Goal: Navigation & Orientation: Find specific page/section

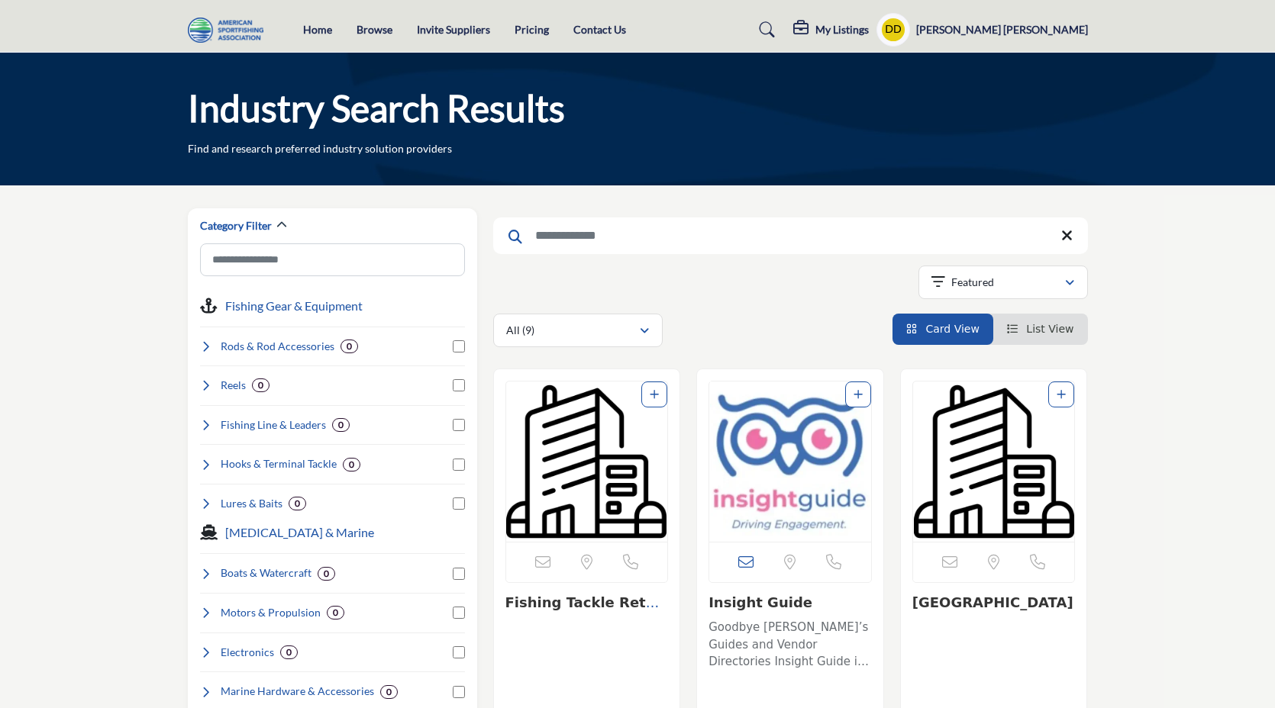
scroll to position [1324, 0]
click at [528, 31] on link "Pricing" at bounding box center [532, 29] width 34 height 13
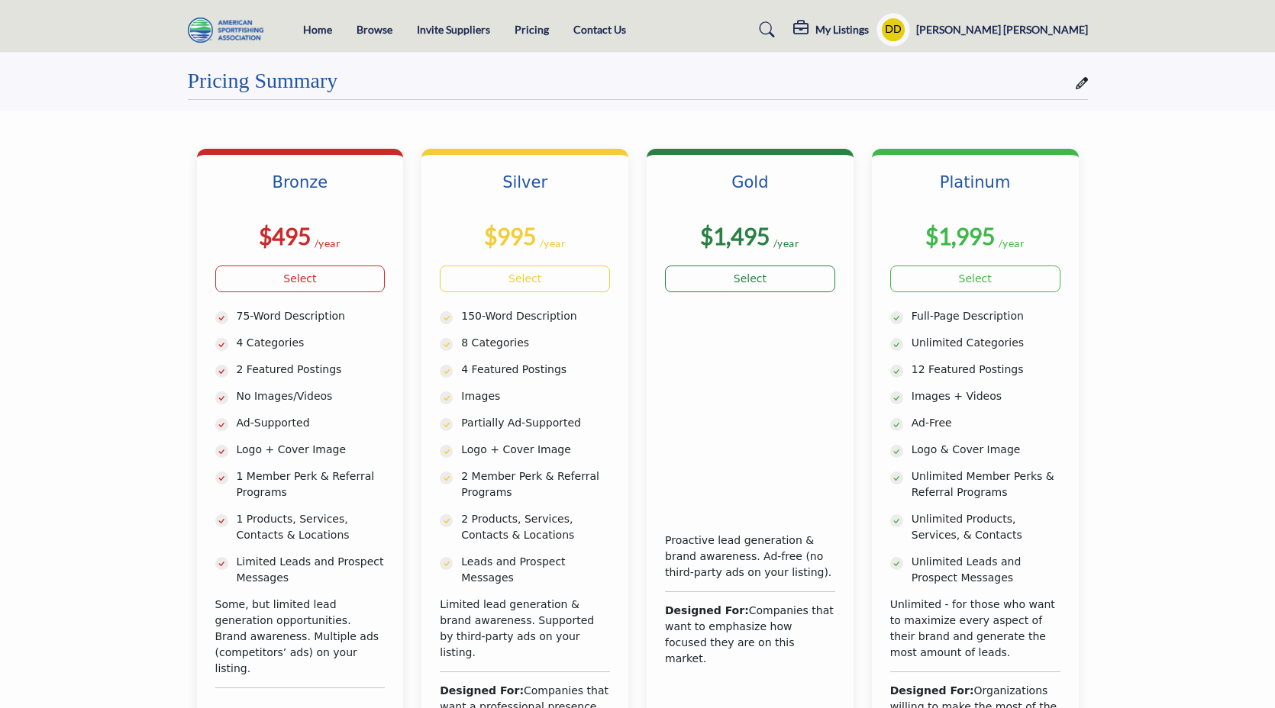
click at [1076, 82] on icon at bounding box center [1082, 83] width 12 height 12
click at [363, 29] on link "Browse" at bounding box center [375, 29] width 36 height 13
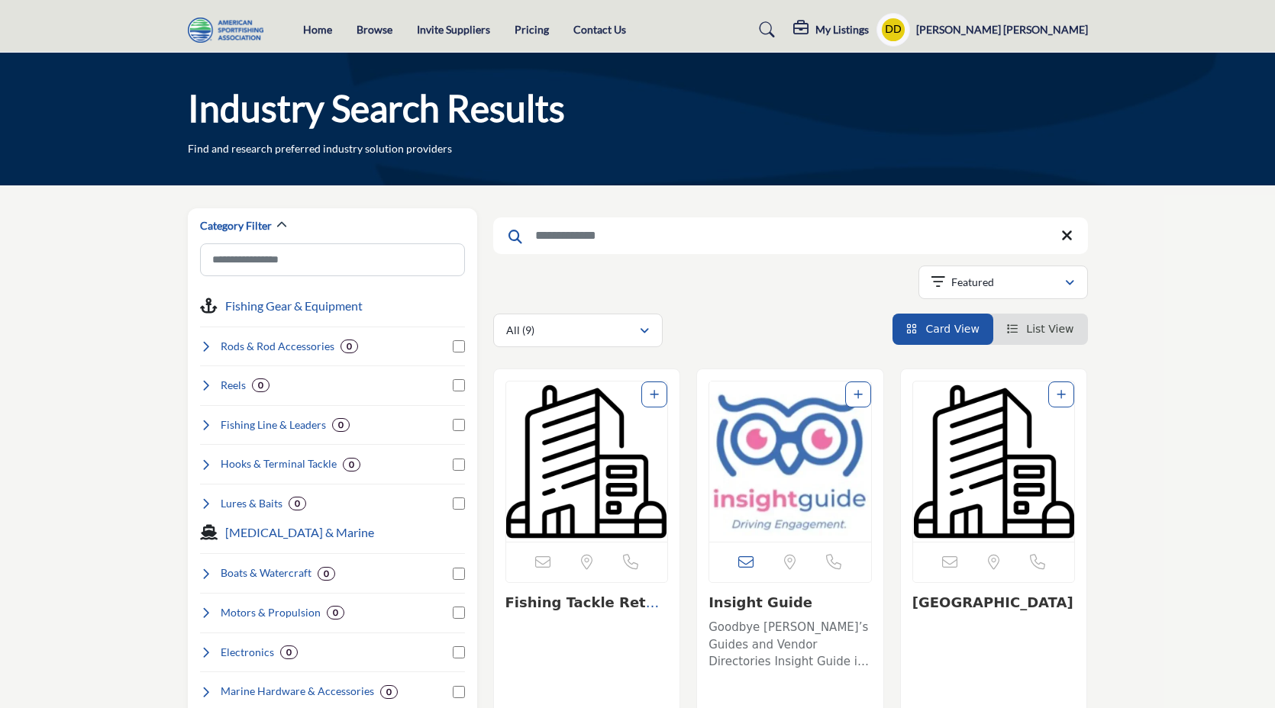
click at [760, 486] on img "Open Listing in new tab" at bounding box center [790, 462] width 162 height 160
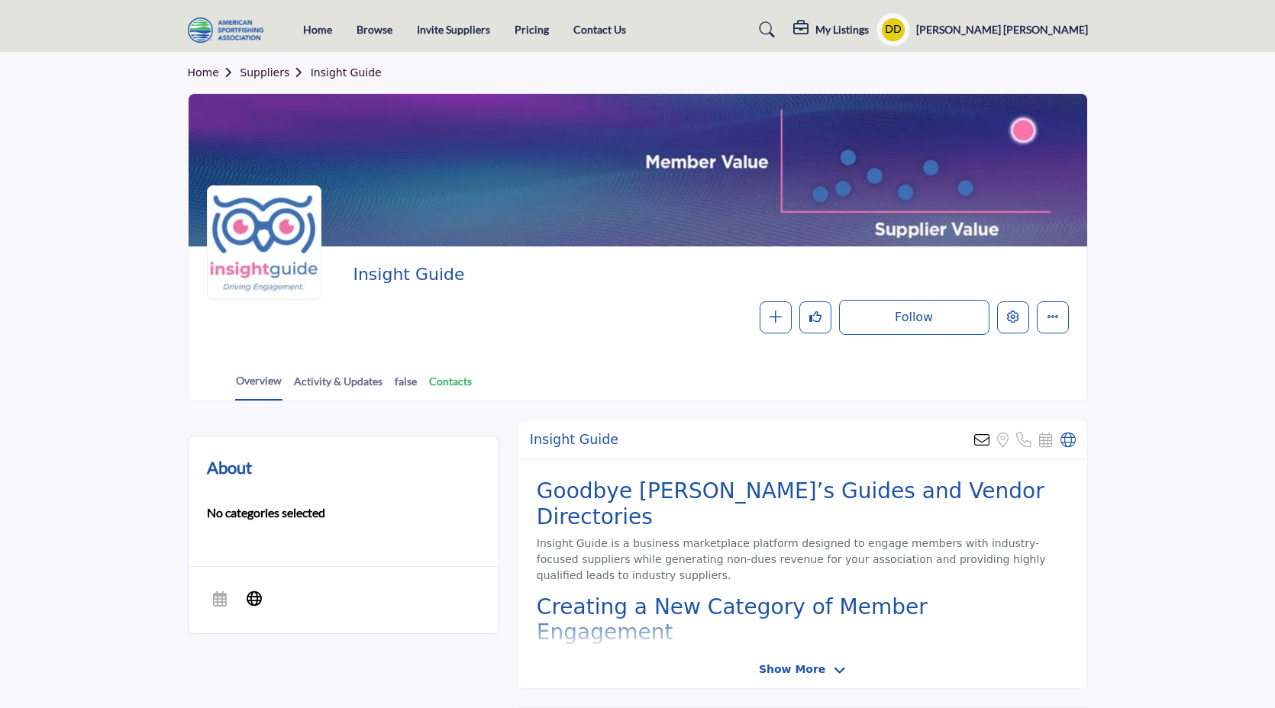
click at [450, 381] on link "Contacts" at bounding box center [450, 386] width 44 height 27
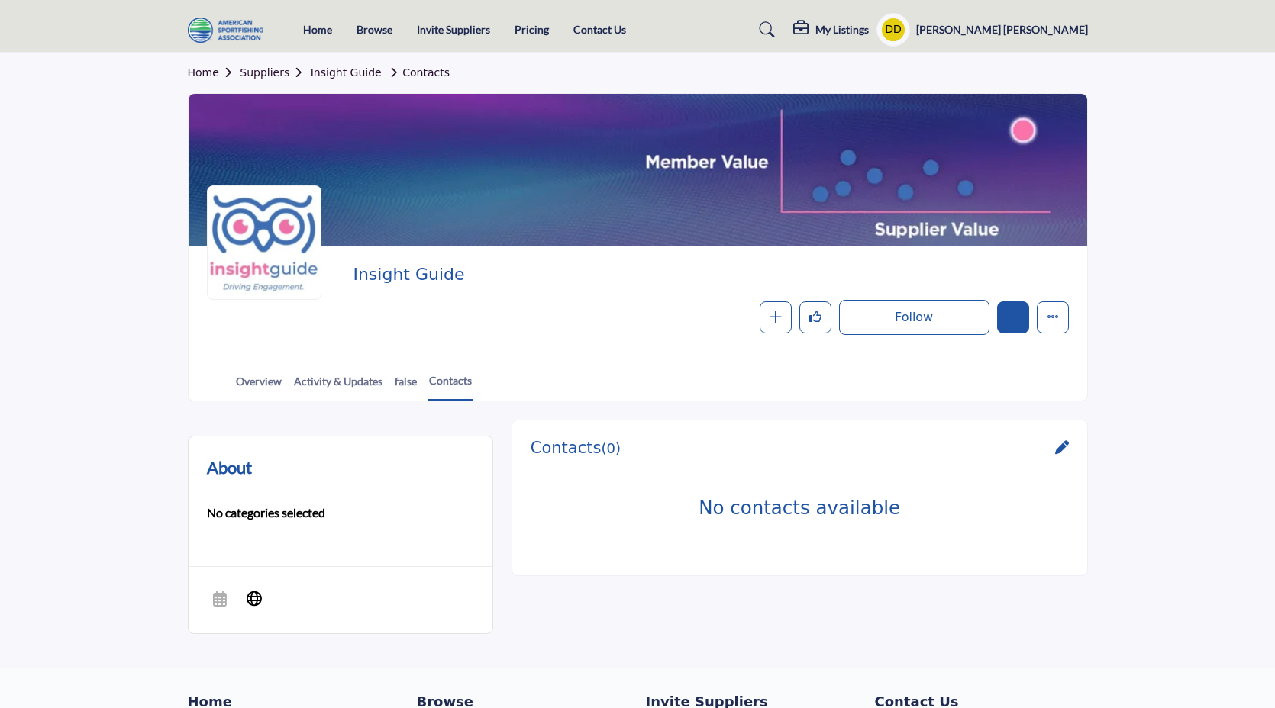
click at [1019, 324] on button "Edit company" at bounding box center [1013, 318] width 32 height 32
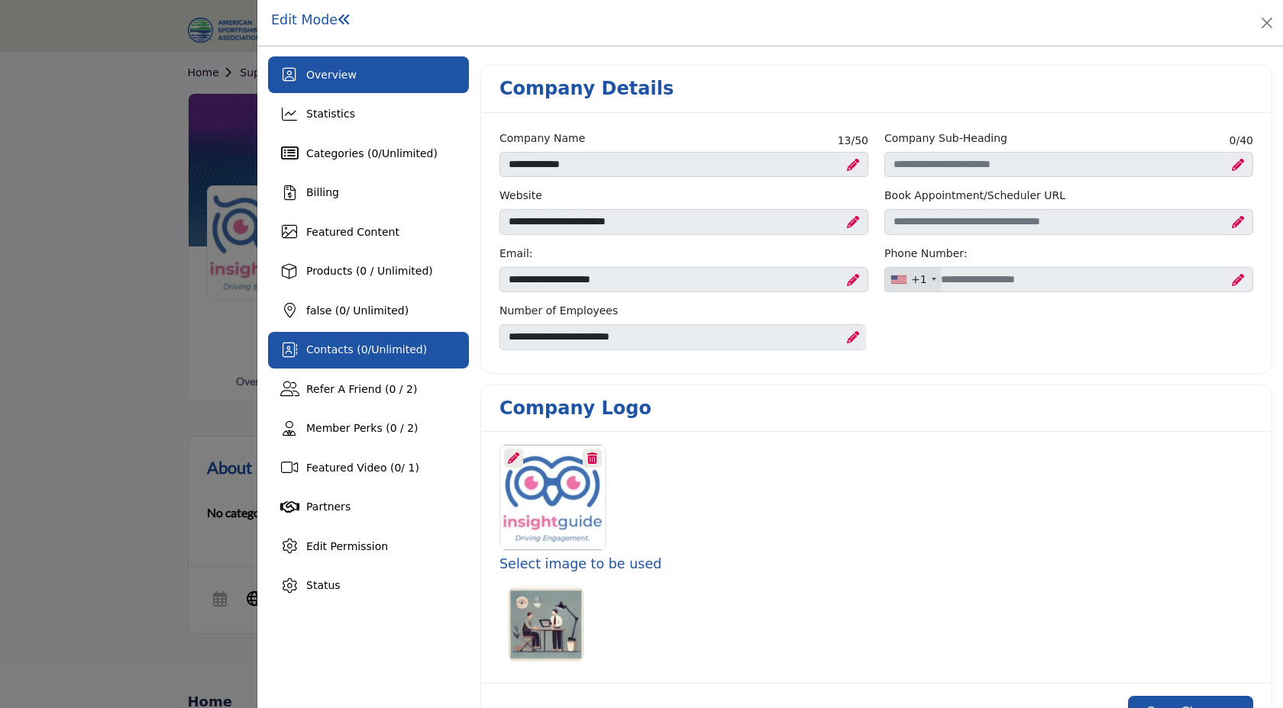
click at [347, 357] on div "Contacts ( 0 / Unlimited )" at bounding box center [366, 350] width 121 height 16
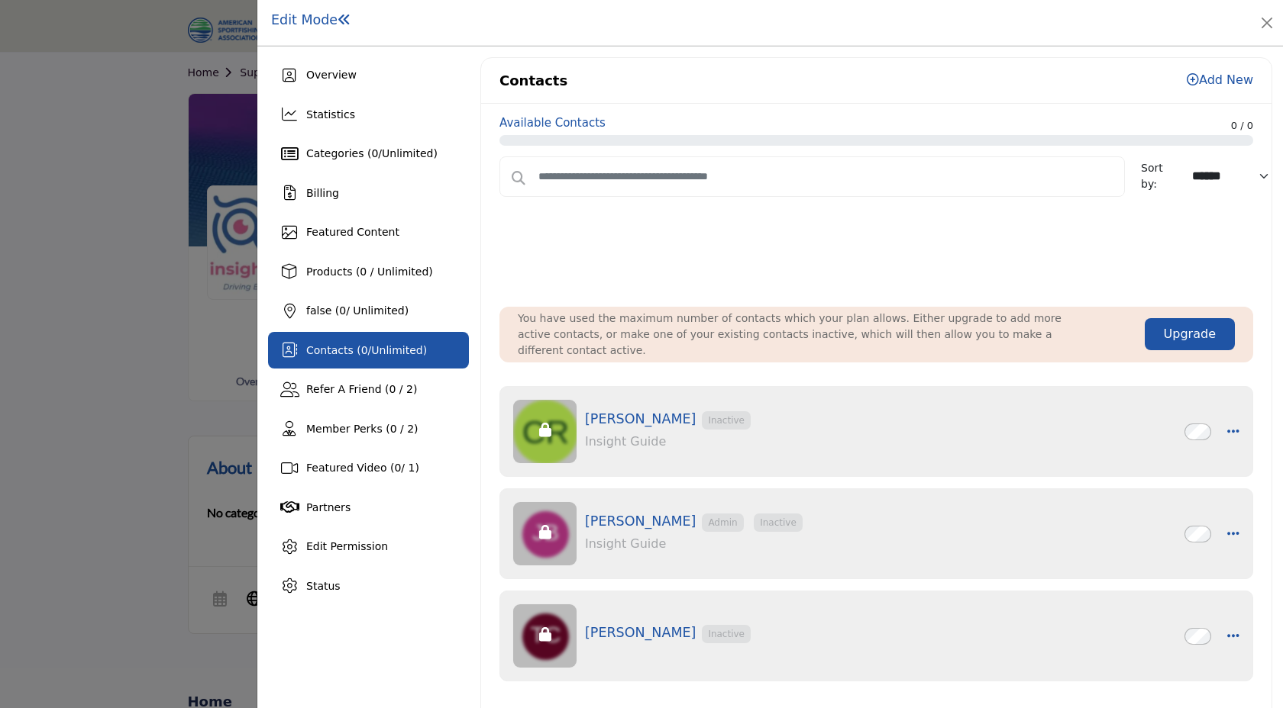
click at [134, 173] on div at bounding box center [641, 354] width 1283 height 708
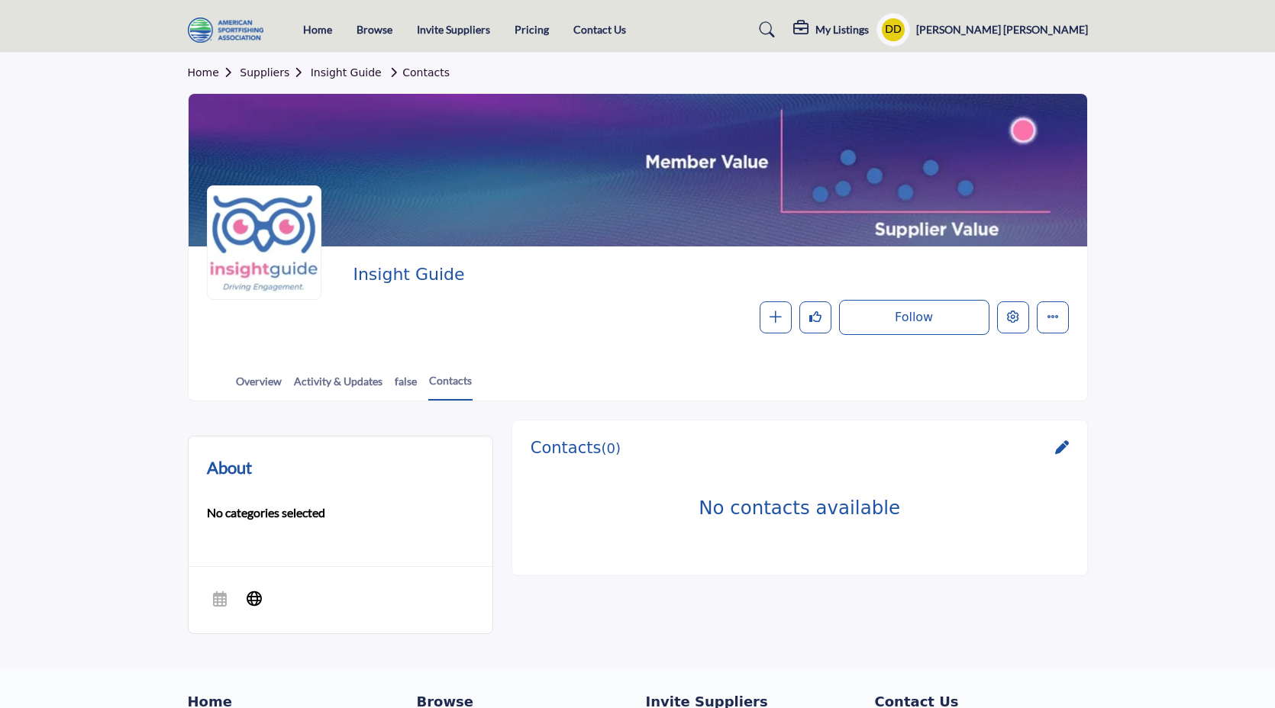
click at [596, 295] on div "Insight Guide Follow Following Message Recommend Add to My Suppliers Claim List…" at bounding box center [710, 300] width 715 height 70
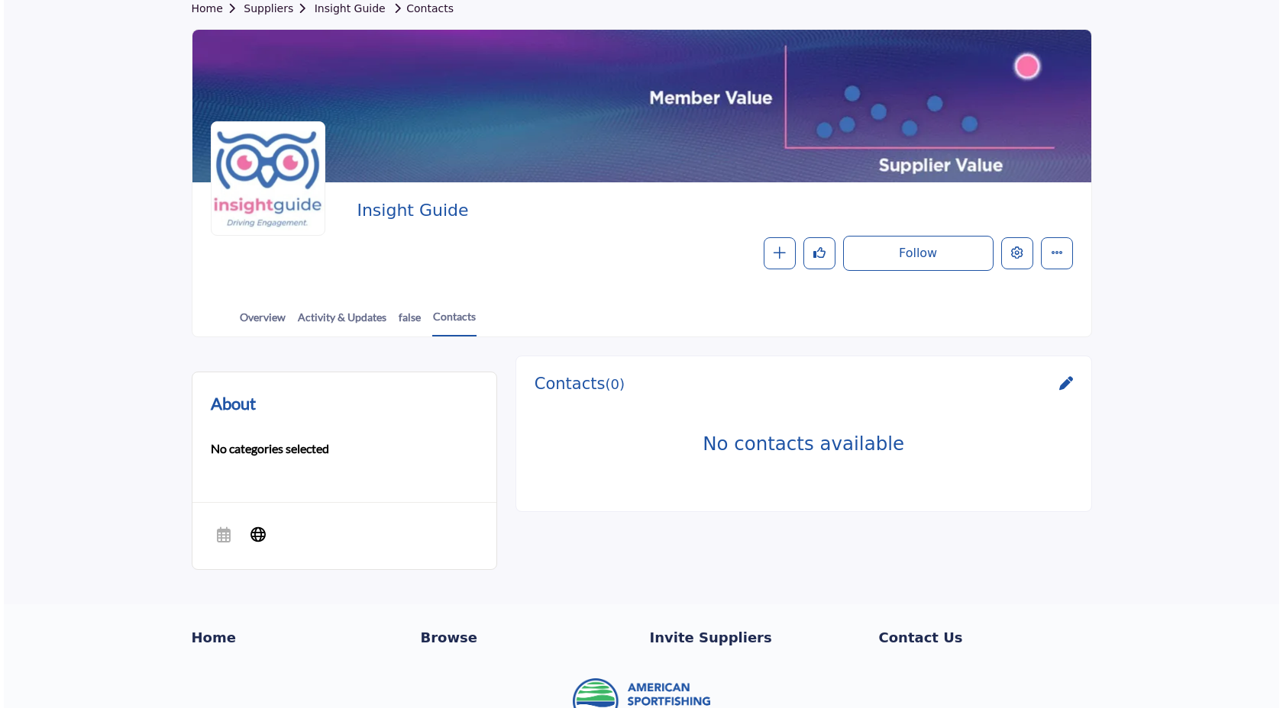
scroll to position [131, 0]
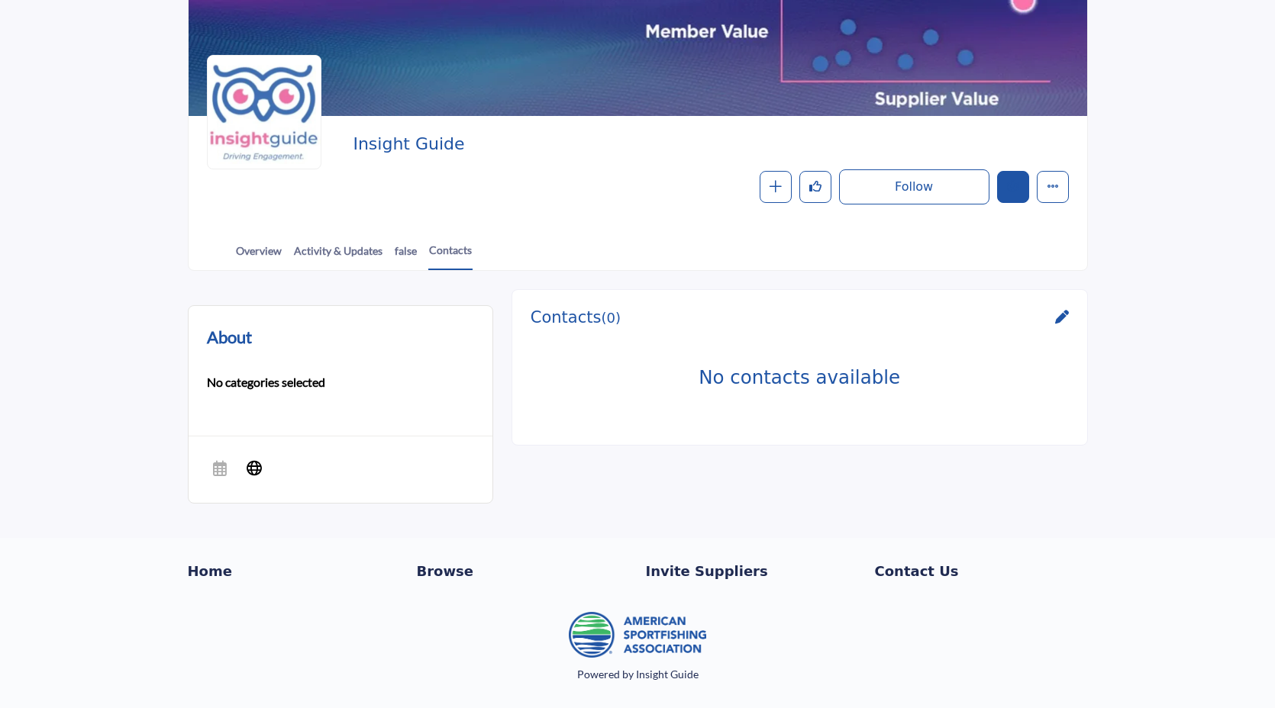
click at [1003, 189] on button "Edit company" at bounding box center [1013, 187] width 32 height 32
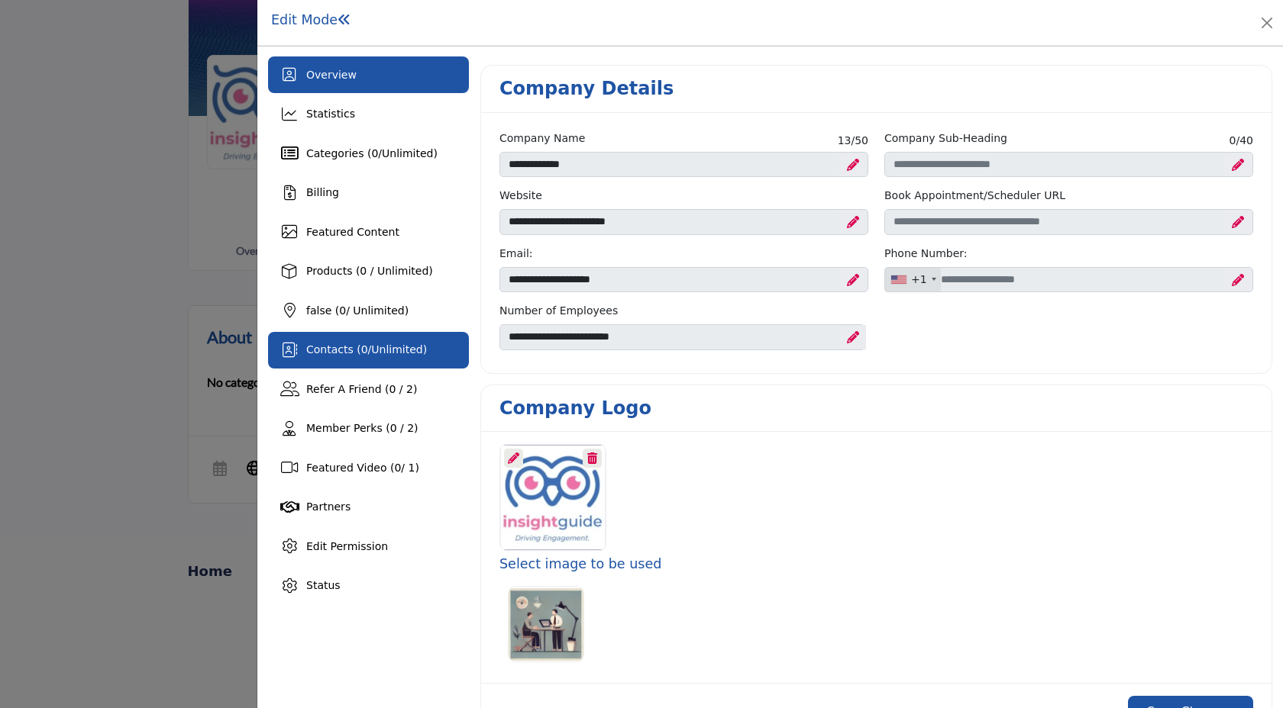
click at [342, 350] on span "Contacts ( 0 / Unlimited )" at bounding box center [366, 350] width 121 height 12
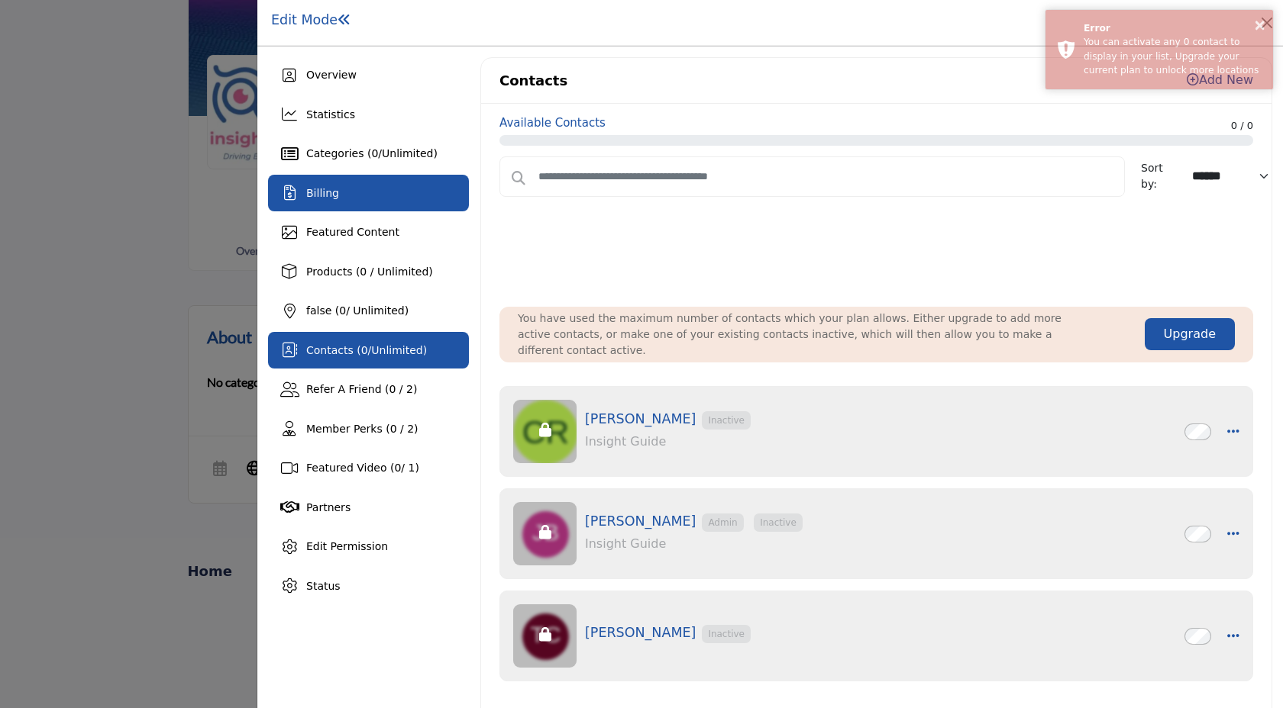
click at [318, 199] on div "Billing" at bounding box center [322, 194] width 33 height 16
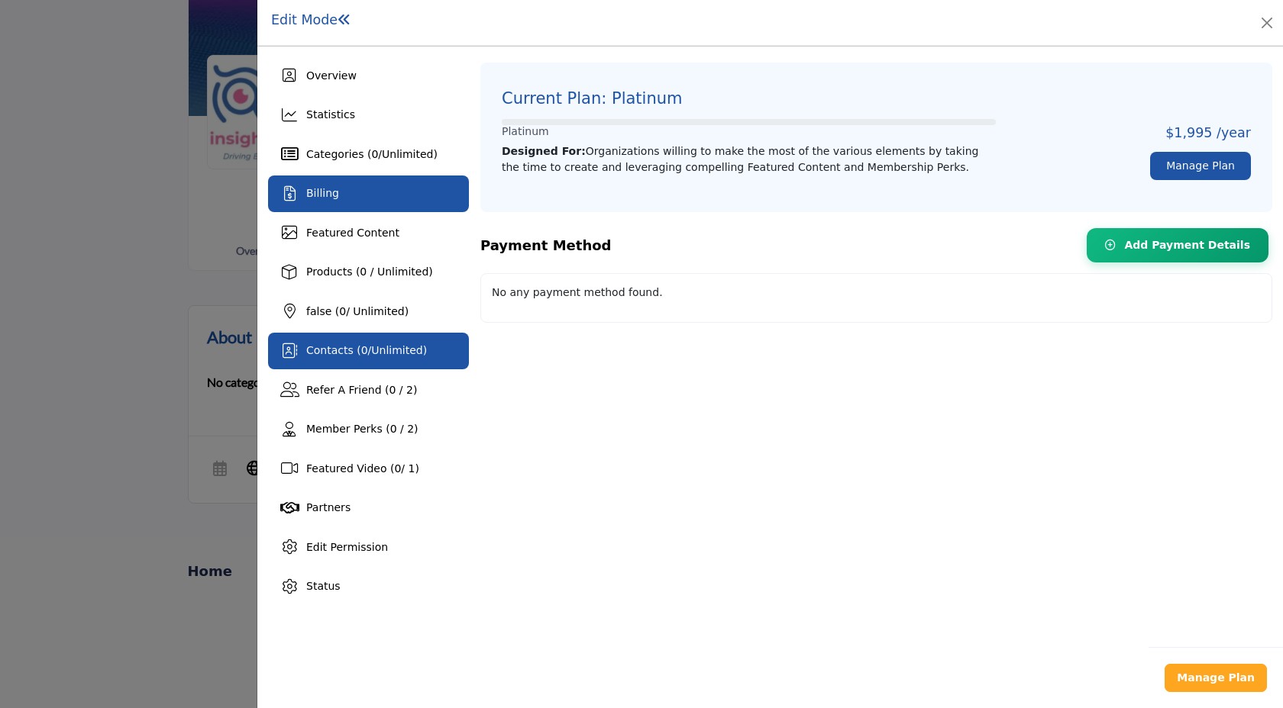
click at [331, 333] on div "Contacts ( 0 / Unlimited )" at bounding box center [368, 351] width 201 height 37
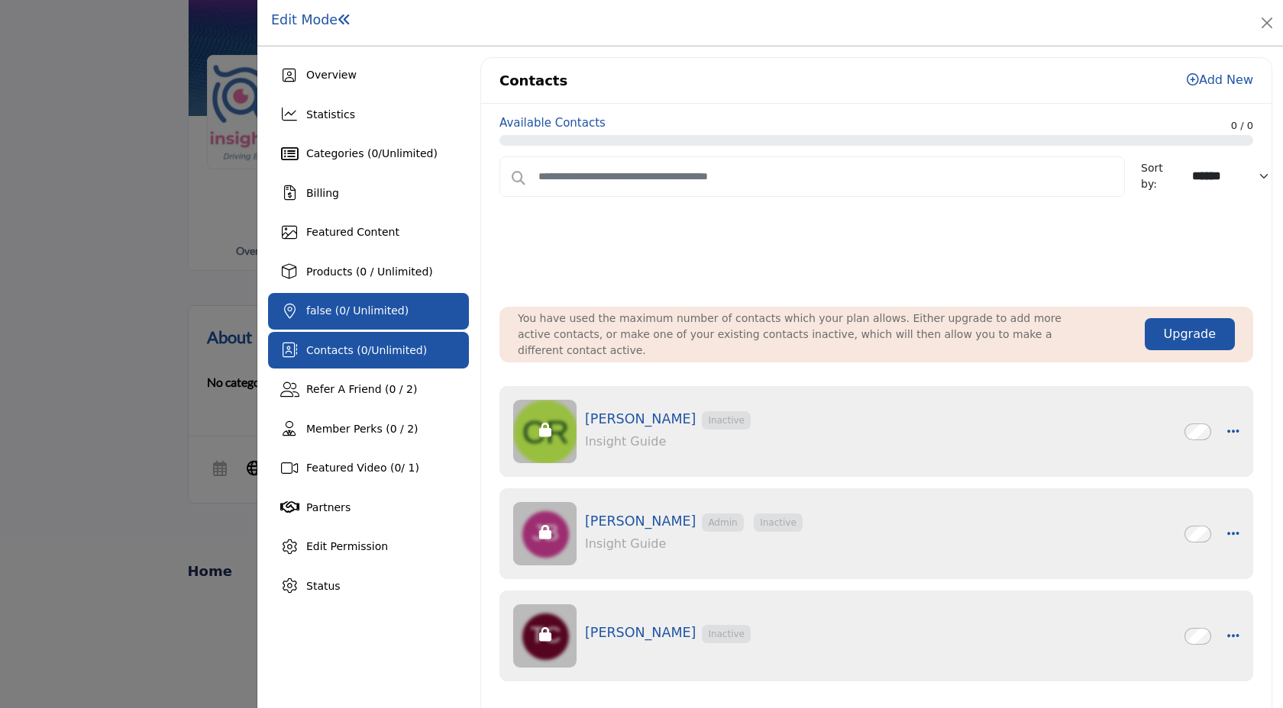
click at [359, 321] on div "false ( 0 / Unlimited)" at bounding box center [368, 311] width 201 height 37
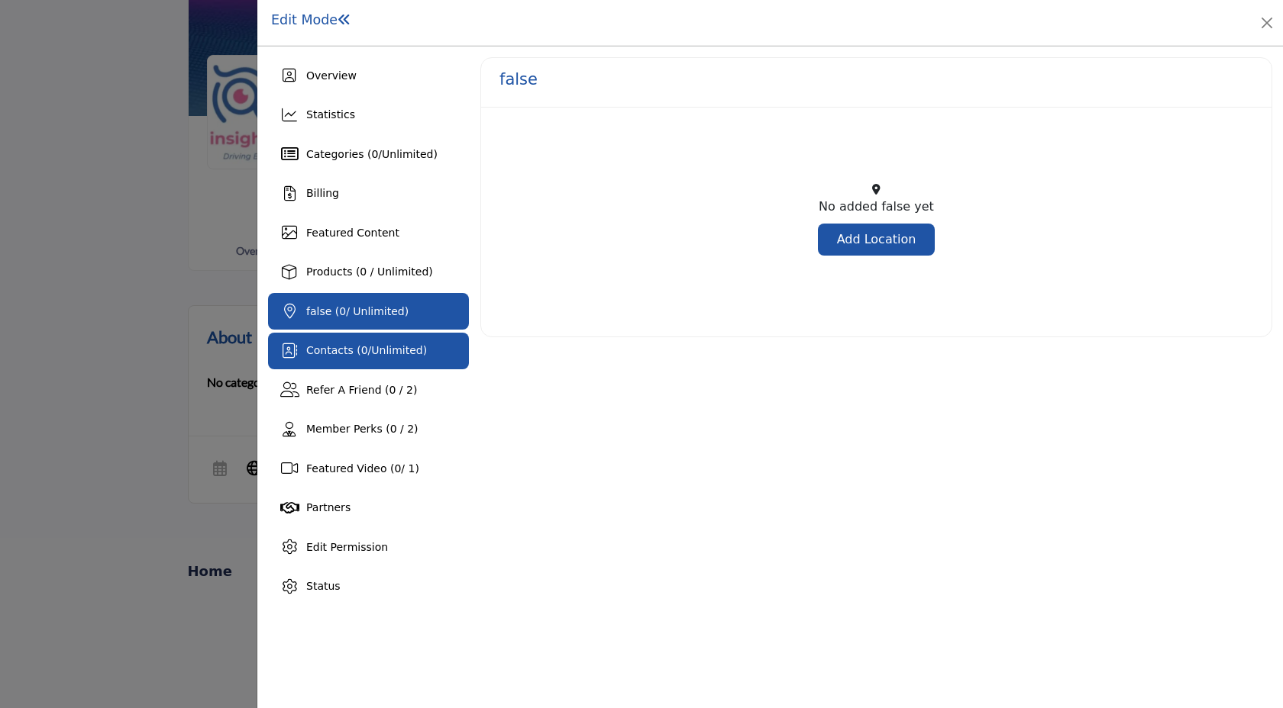
click at [373, 359] on div "Contacts ( 0 / Unlimited )" at bounding box center [368, 351] width 201 height 37
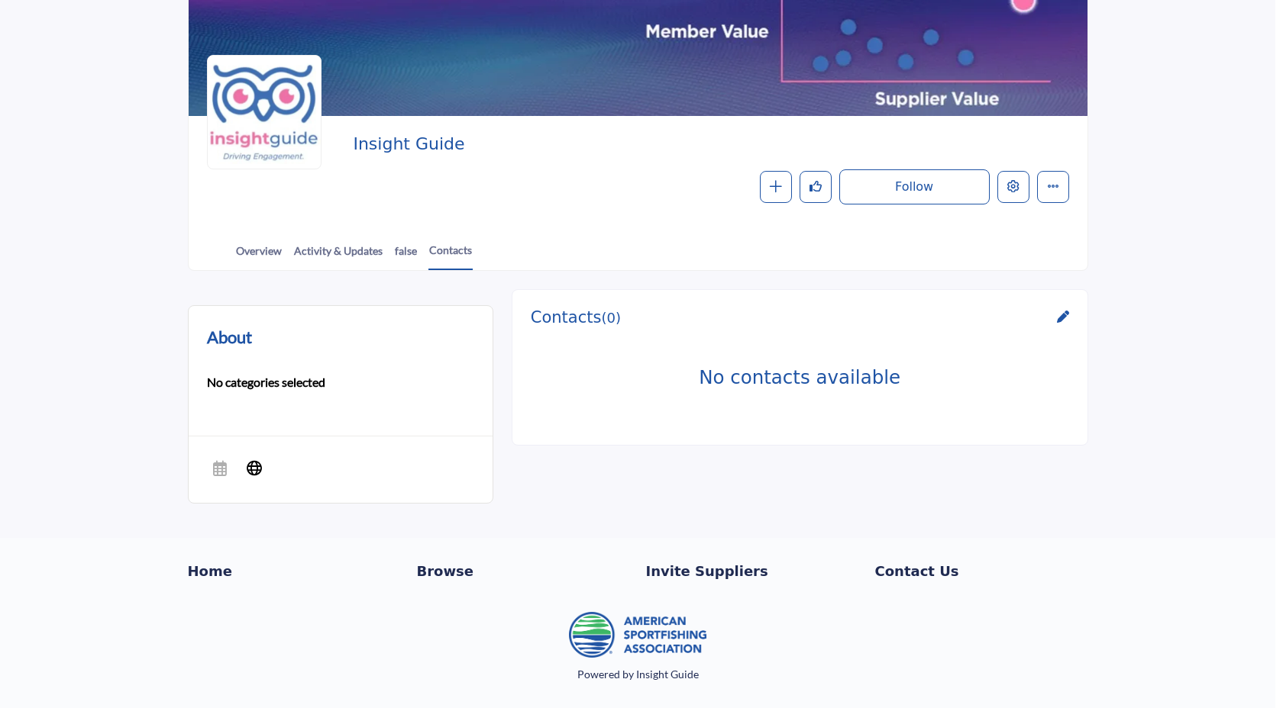
click at [166, 291] on div at bounding box center [641, 354] width 1283 height 708
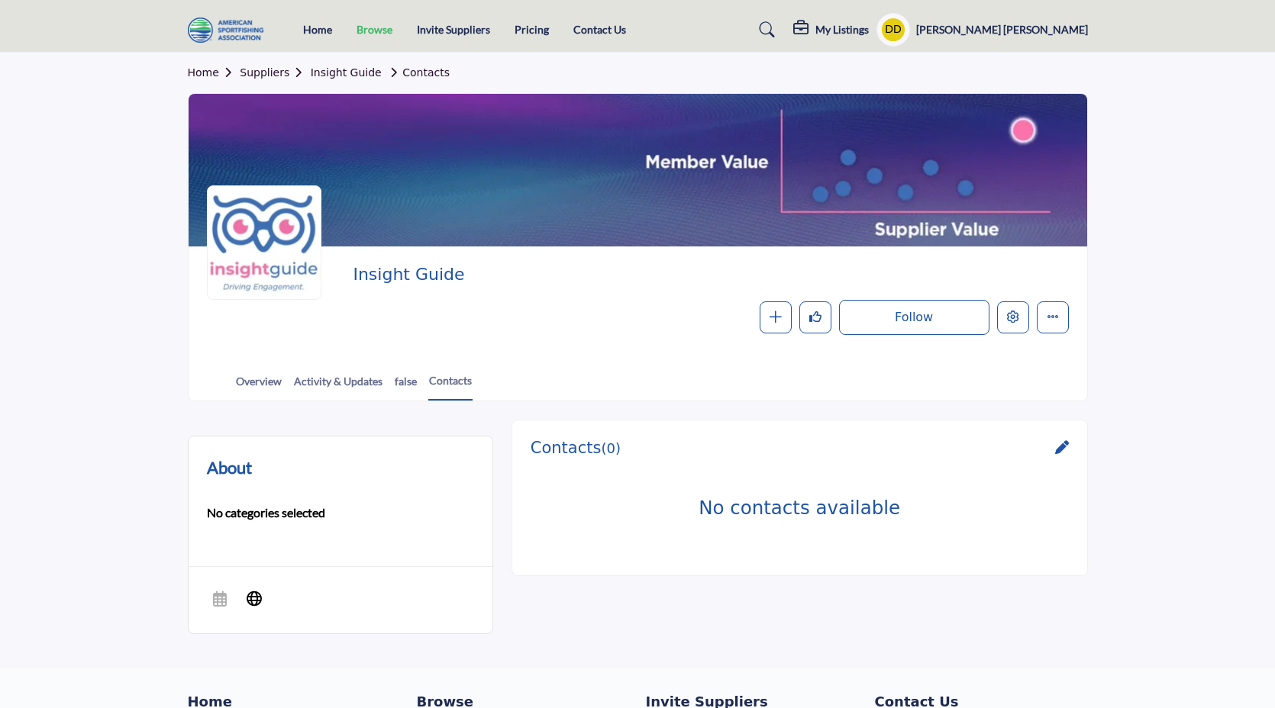
click at [366, 31] on link "Browse" at bounding box center [375, 29] width 36 height 13
